Goal: Task Accomplishment & Management: Manage account settings

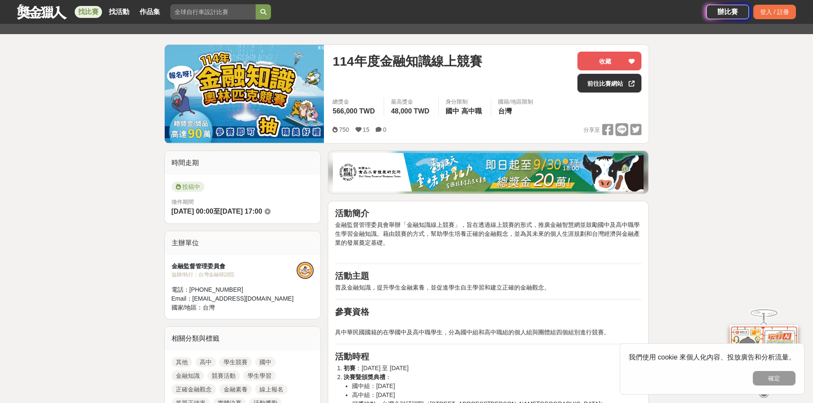
scroll to position [85, 0]
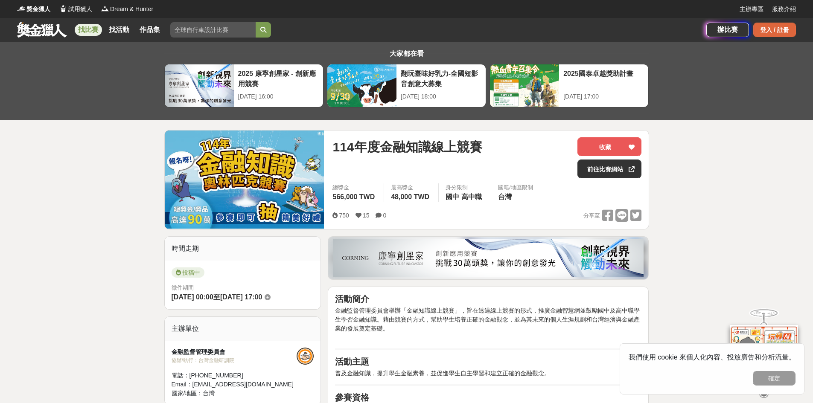
click at [762, 31] on div "登入 / 註冊" at bounding box center [774, 30] width 43 height 15
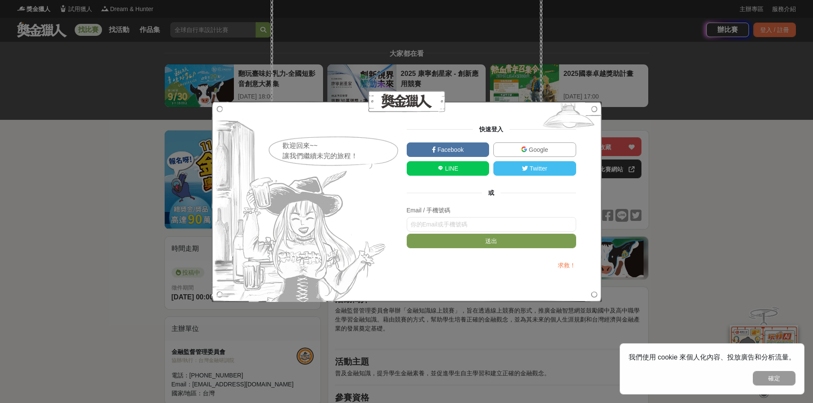
click at [509, 145] on link "Google" at bounding box center [534, 150] width 83 height 15
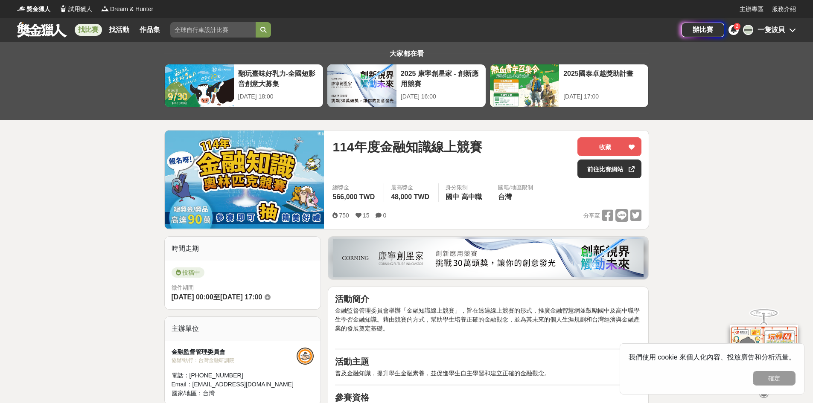
click at [734, 33] on div "2" at bounding box center [734, 30] width 10 height 10
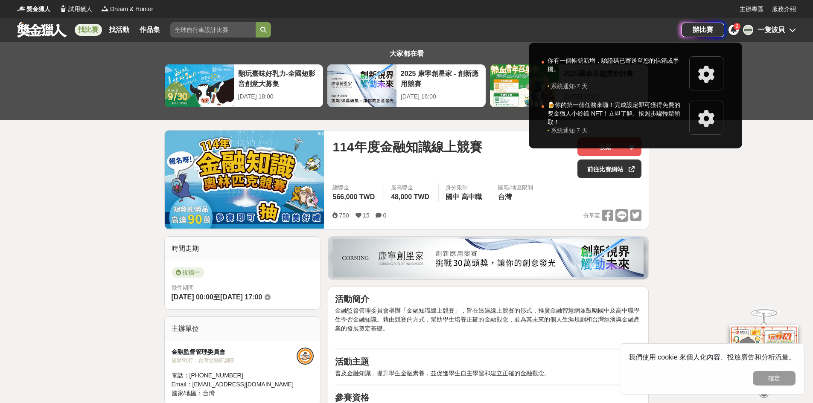
click at [734, 33] on div "2" at bounding box center [734, 30] width 10 height 10
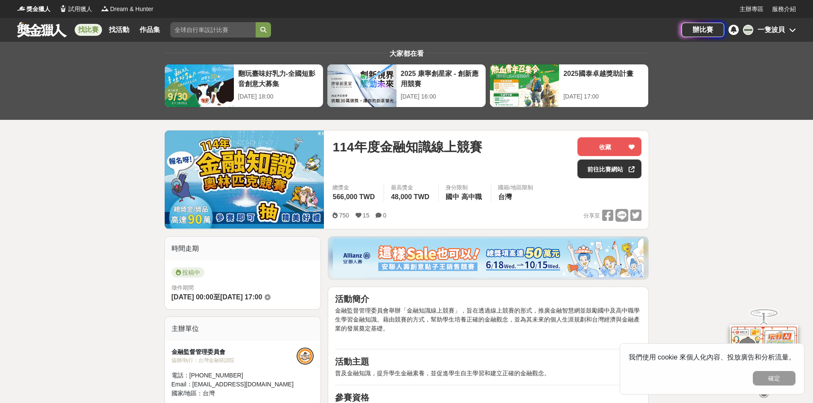
click at [734, 33] on div at bounding box center [734, 30] width 10 height 10
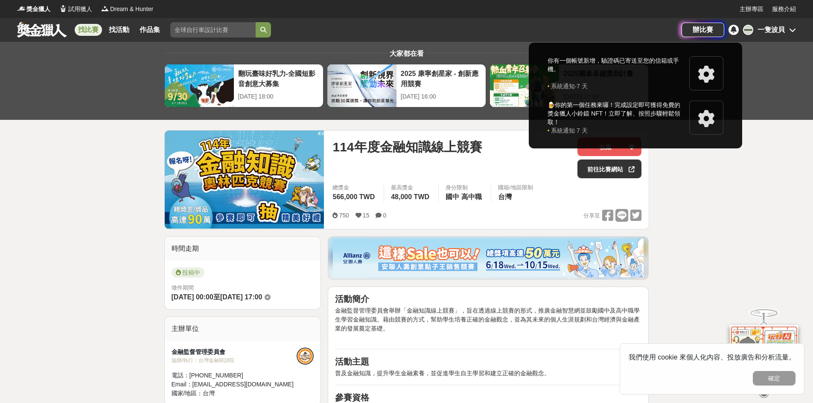
click at [734, 33] on div at bounding box center [406, 201] width 813 height 403
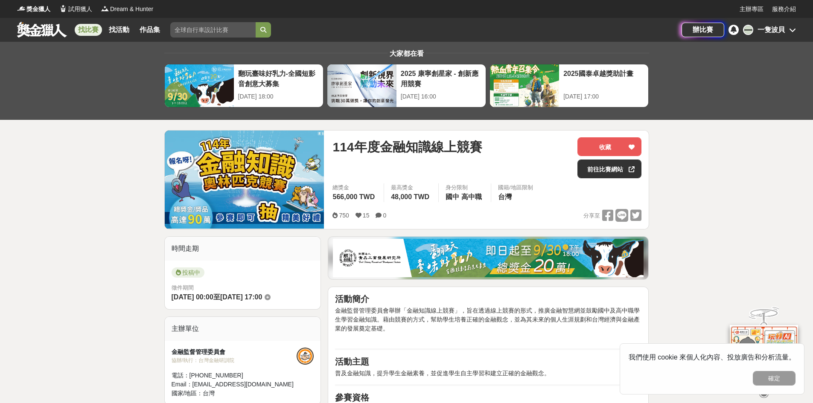
click at [770, 34] on div "一隻波貝" at bounding box center [771, 30] width 27 height 10
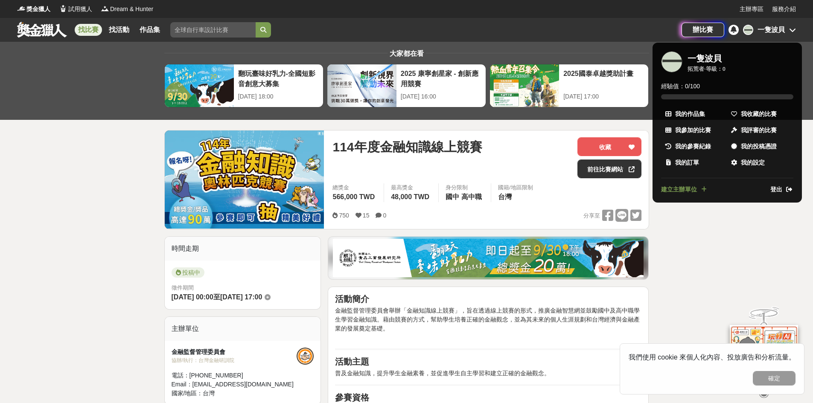
click at [706, 247] on div at bounding box center [406, 201] width 813 height 403
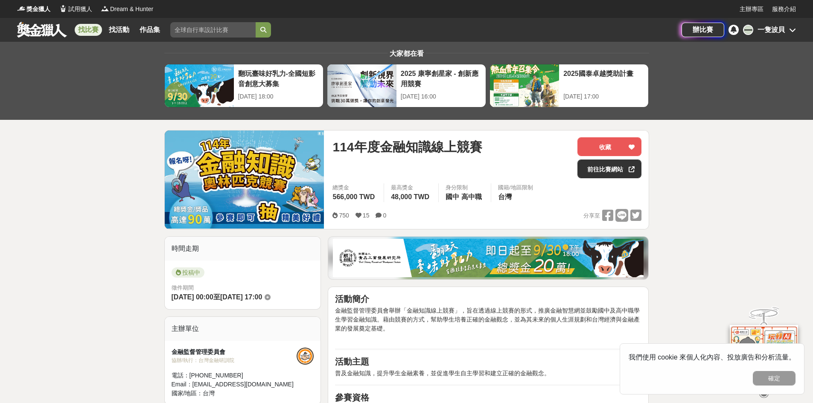
click at [792, 25] on div "一 一隻波貝" at bounding box center [769, 30] width 53 height 10
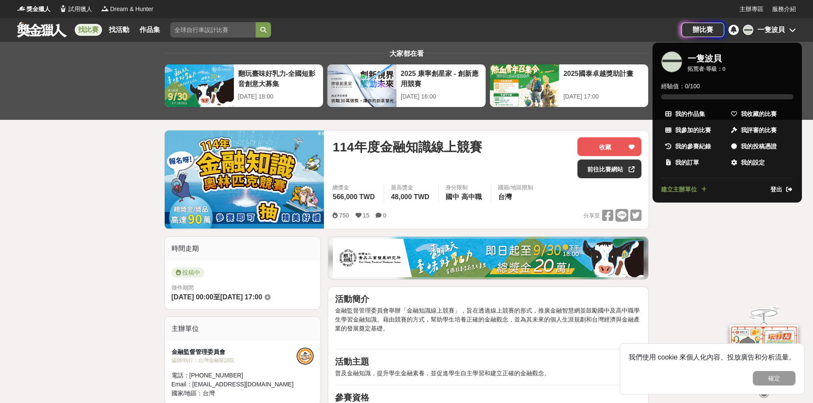
click at [784, 184] on ul "一 一隻波貝 拓荒者 · 等級： 0 經驗值： 0 / 100 我的作品集 我收藏的比賽 我參加的比賽 我評審的比賽 我的參賽紀錄 我的投稿憑證 我的訂單 我…" at bounding box center [727, 123] width 149 height 160
click at [779, 187] on span "登出" at bounding box center [777, 189] width 12 height 9
